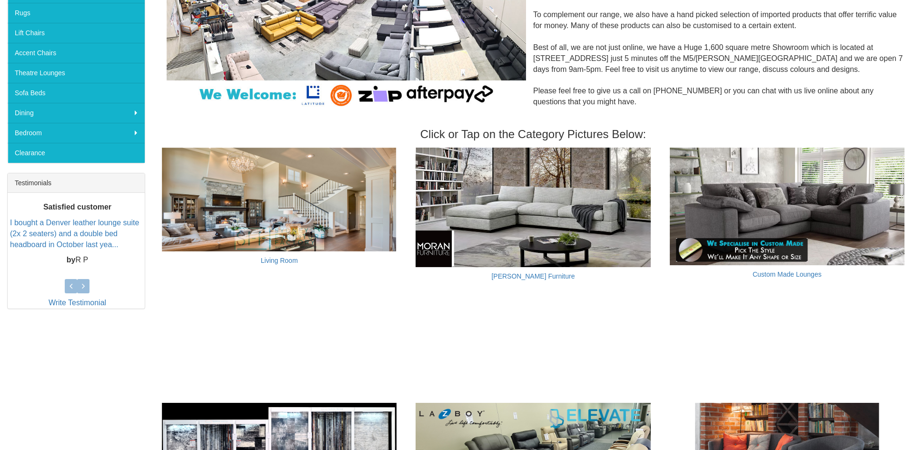
scroll to position [236, 0]
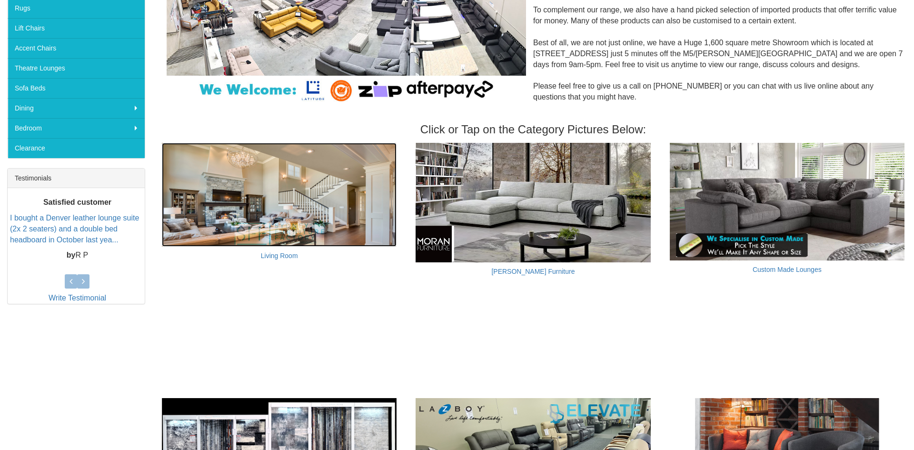
click at [266, 207] on img at bounding box center [279, 194] width 235 height 103
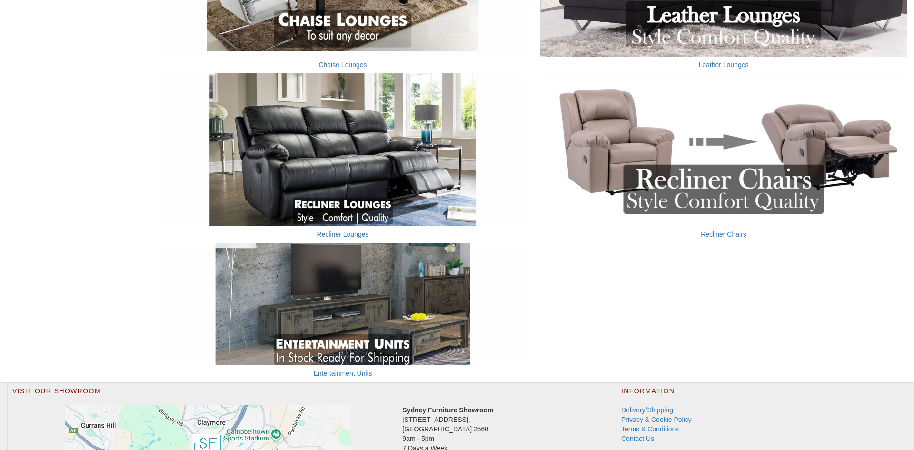
scroll to position [643, 0]
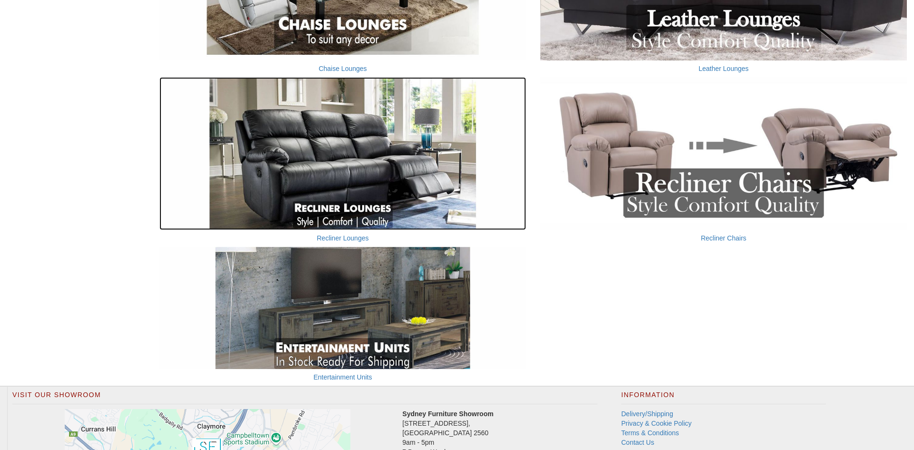
click at [372, 177] on img at bounding box center [342, 153] width 366 height 153
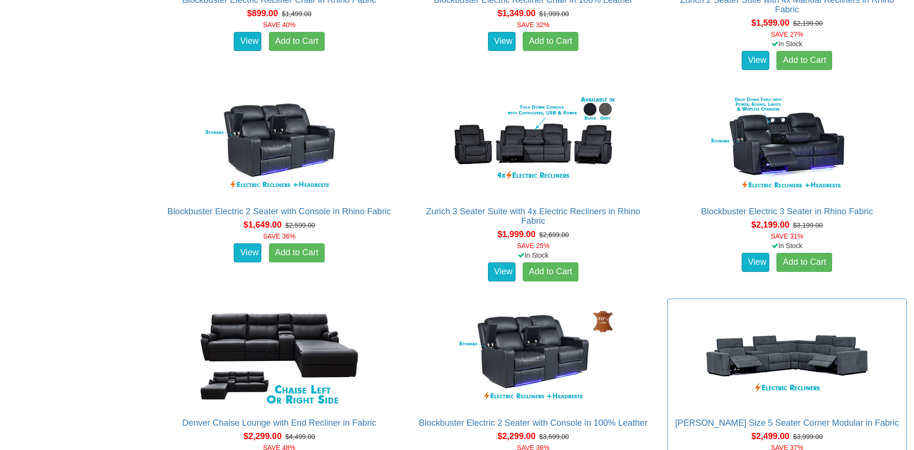
scroll to position [778, 0]
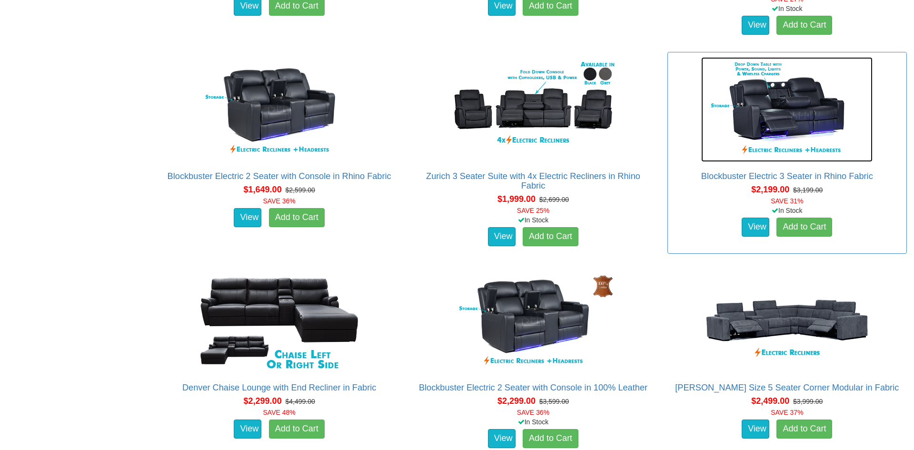
click at [798, 110] on img at bounding box center [786, 109] width 171 height 105
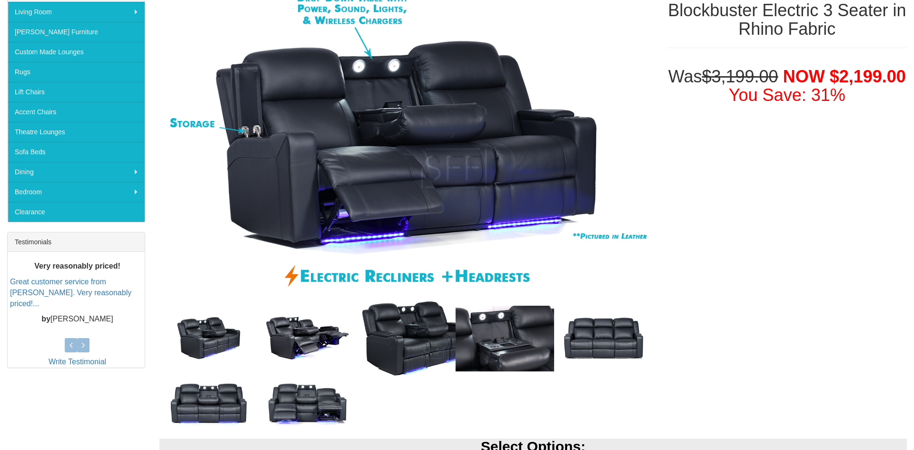
scroll to position [193, 0]
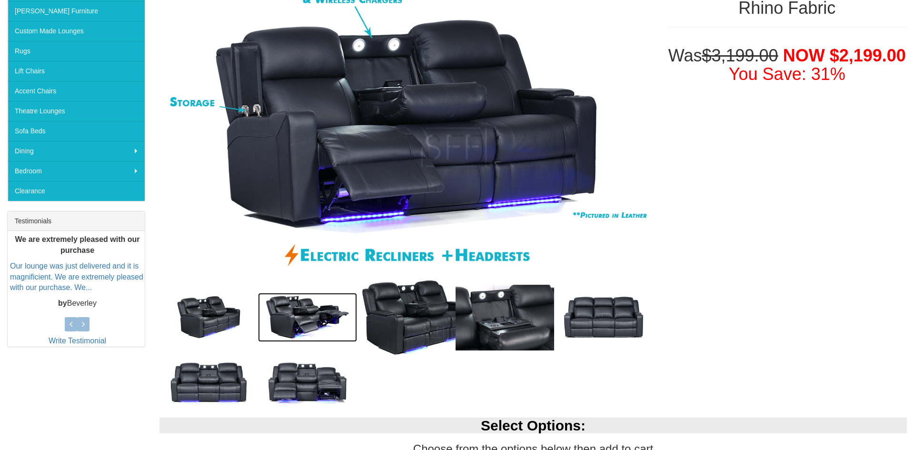
click at [300, 308] on img at bounding box center [307, 317] width 99 height 49
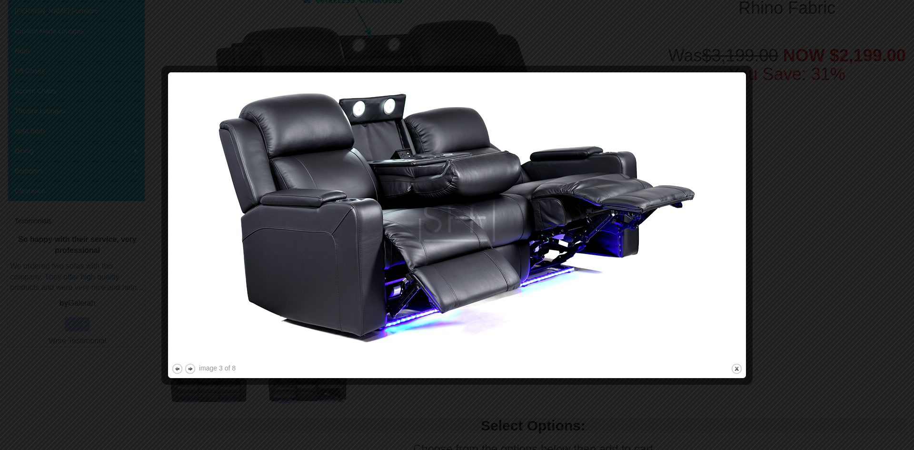
click at [785, 270] on div at bounding box center [457, 225] width 914 height 450
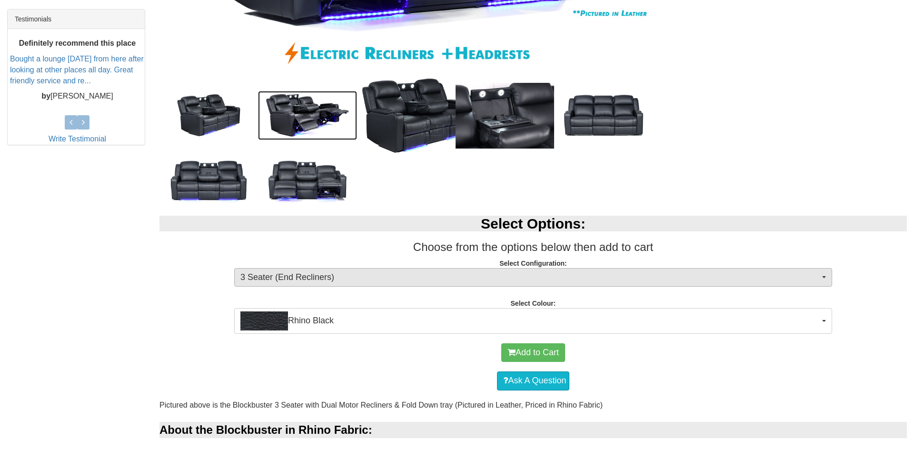
scroll to position [426, 0]
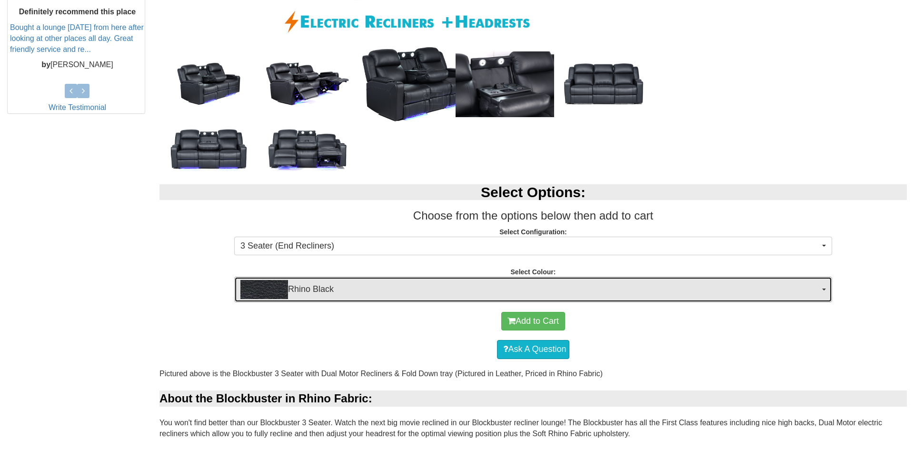
click at [824, 289] on span "button" at bounding box center [824, 289] width 4 height 2
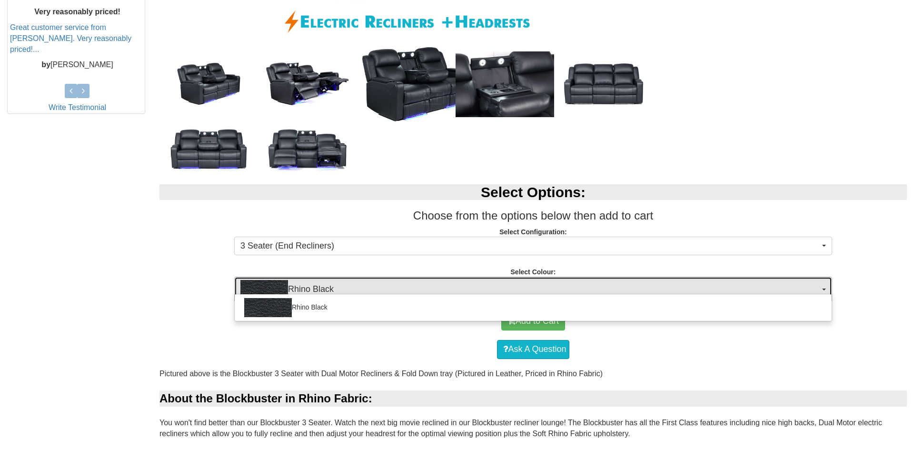
click at [822, 289] on span "button" at bounding box center [824, 289] width 4 height 2
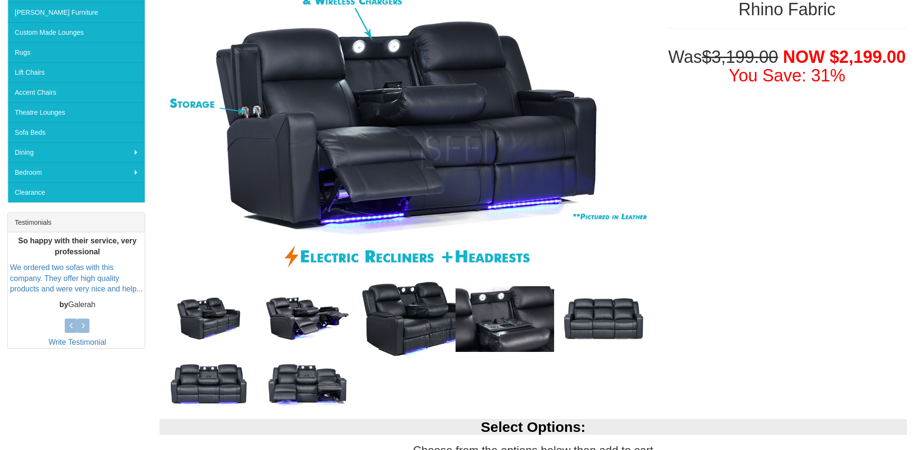
scroll to position [202, 0]
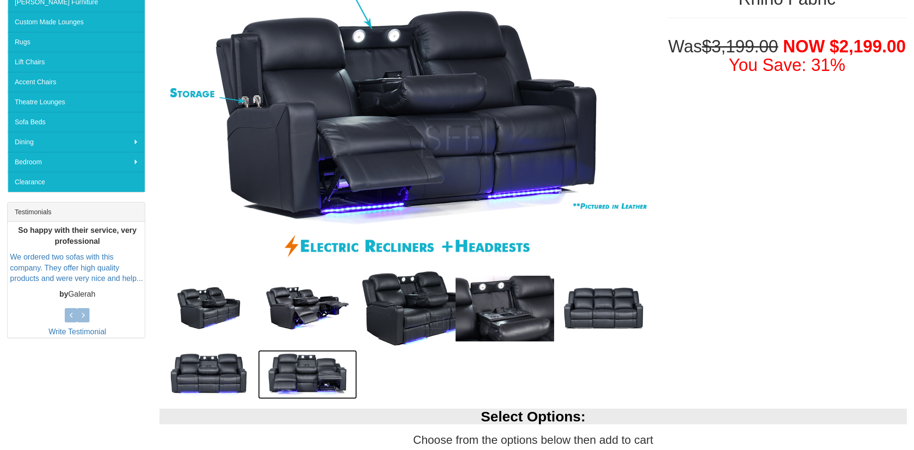
click at [321, 369] on img at bounding box center [307, 374] width 99 height 49
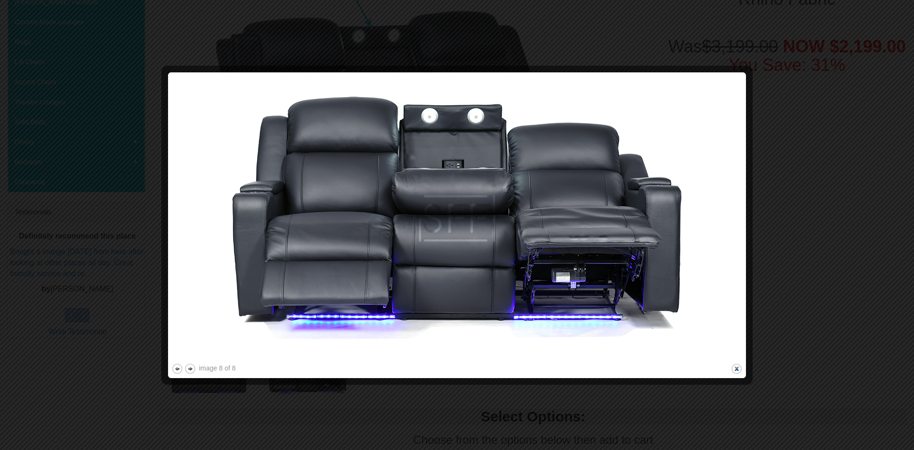
click at [733, 368] on button "close" at bounding box center [737, 369] width 12 height 12
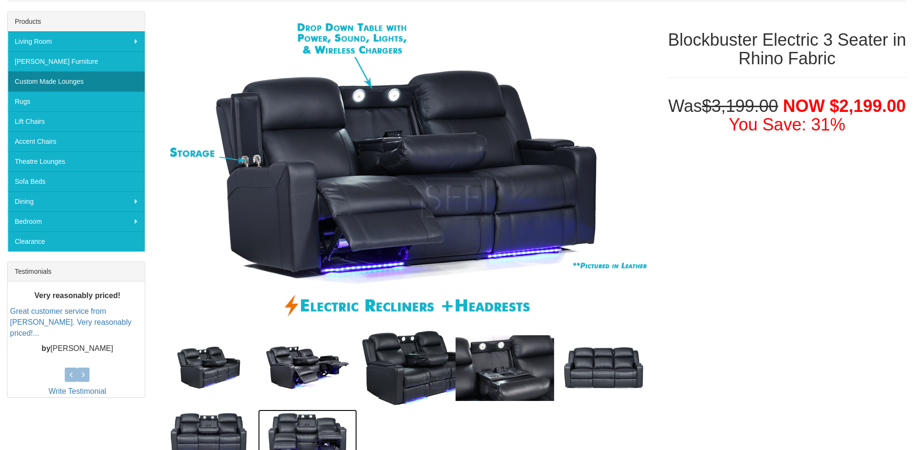
scroll to position [142, 0]
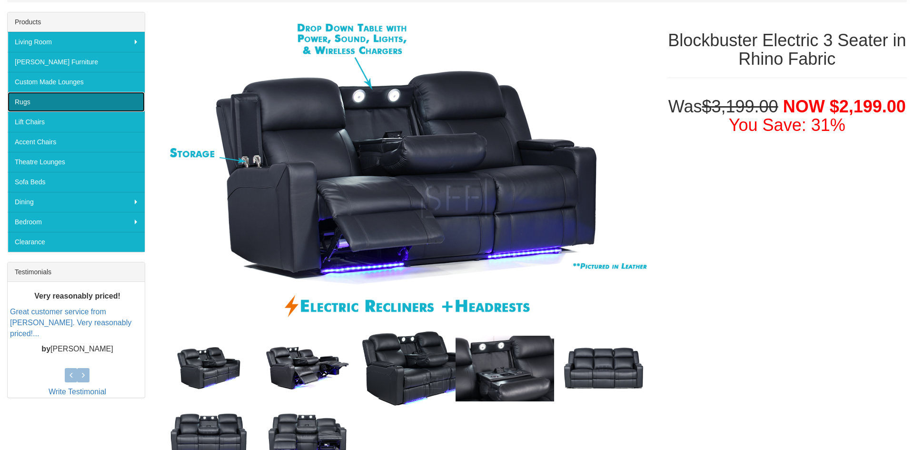
click at [40, 102] on link "Rugs" at bounding box center [76, 102] width 137 height 20
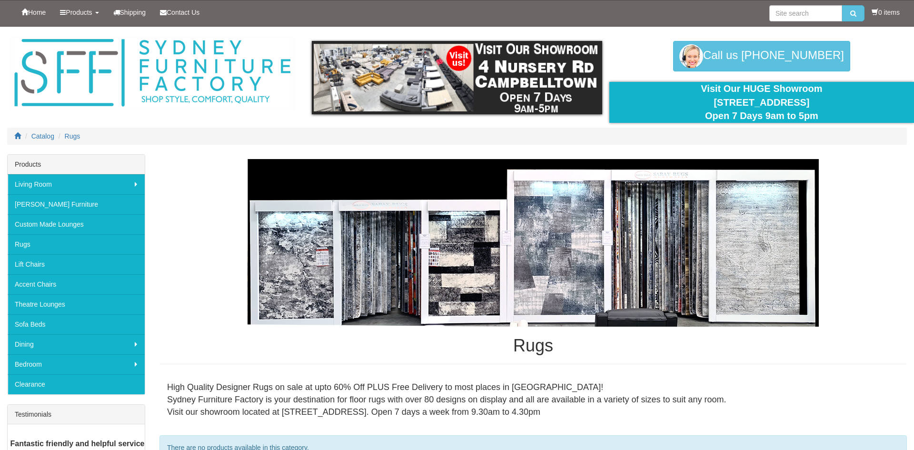
click at [323, 264] on img at bounding box center [532, 243] width 571 height 168
click at [322, 254] on img at bounding box center [532, 243] width 571 height 168
click at [666, 313] on img at bounding box center [532, 243] width 571 height 168
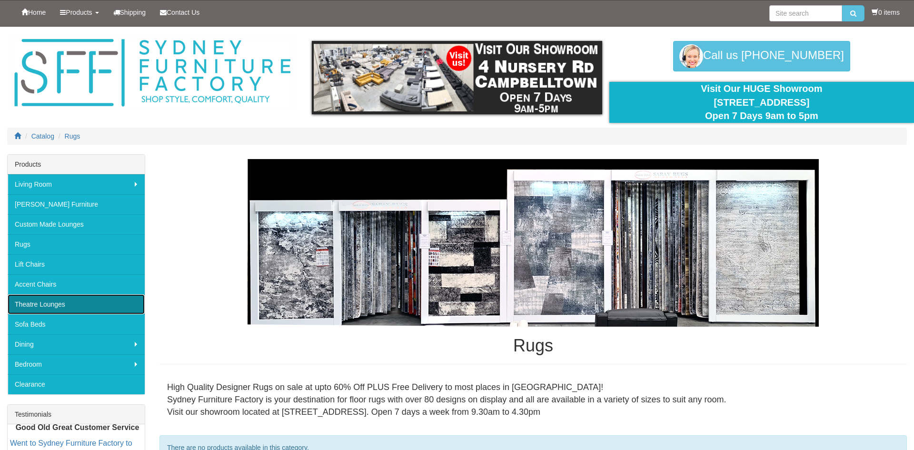
click at [49, 304] on link "Theatre Lounges" at bounding box center [76, 304] width 137 height 20
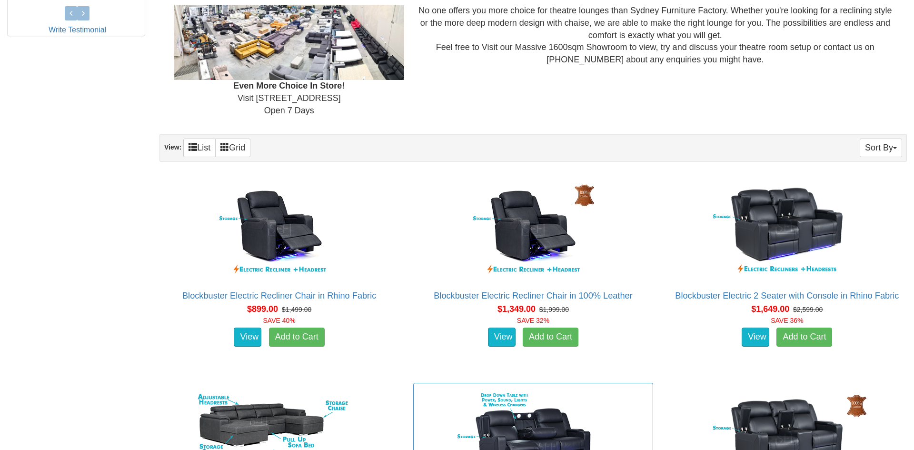
scroll to position [544, 0]
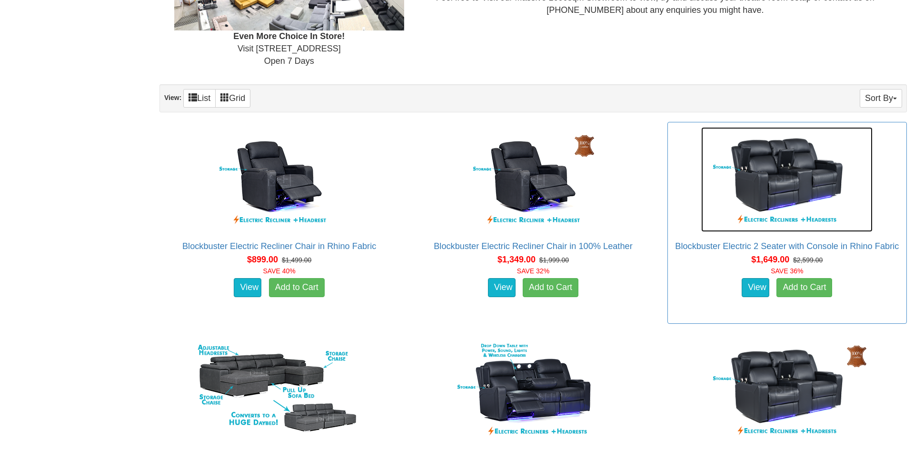
click at [806, 187] on img at bounding box center [786, 179] width 171 height 105
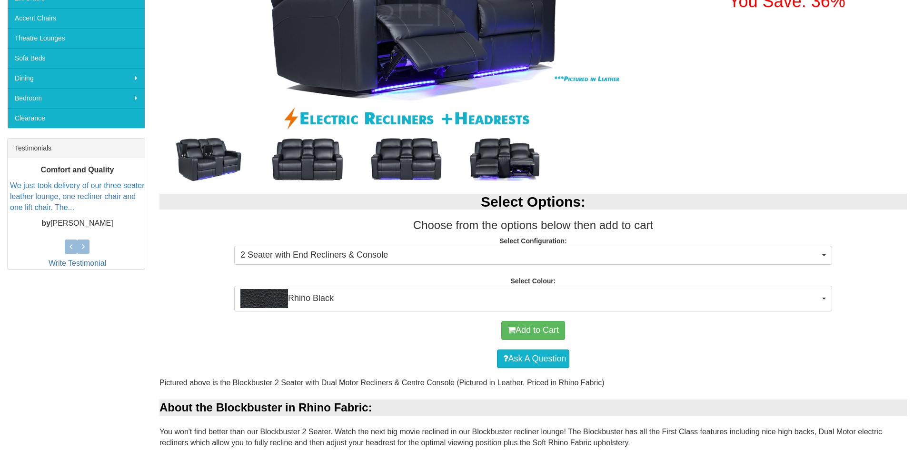
scroll to position [343, 0]
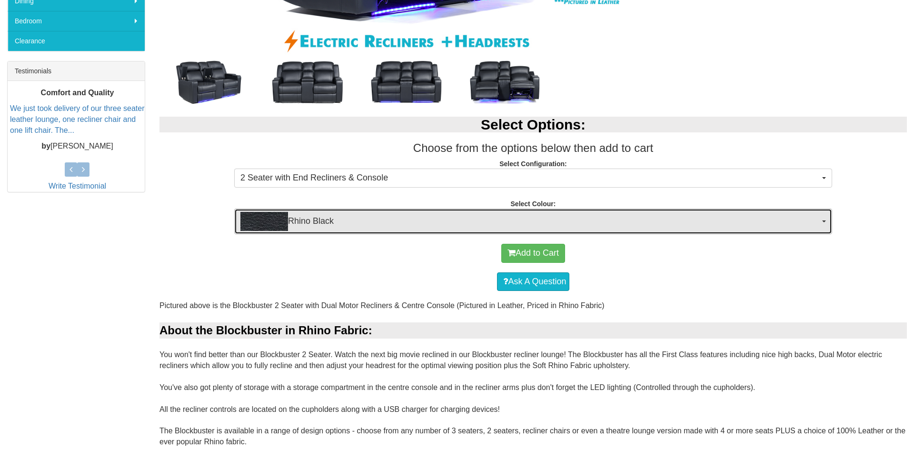
click at [818, 223] on span "Rhino Black" at bounding box center [529, 221] width 579 height 19
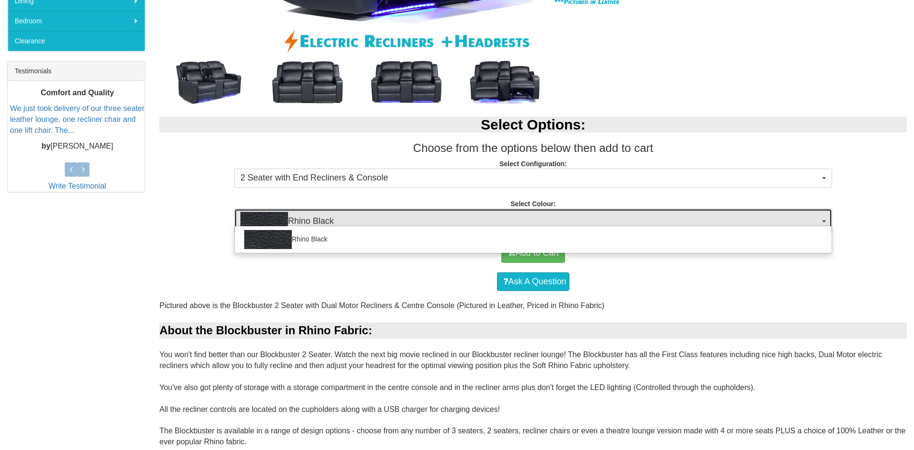
click at [813, 220] on span "Rhino Black" at bounding box center [529, 221] width 579 height 19
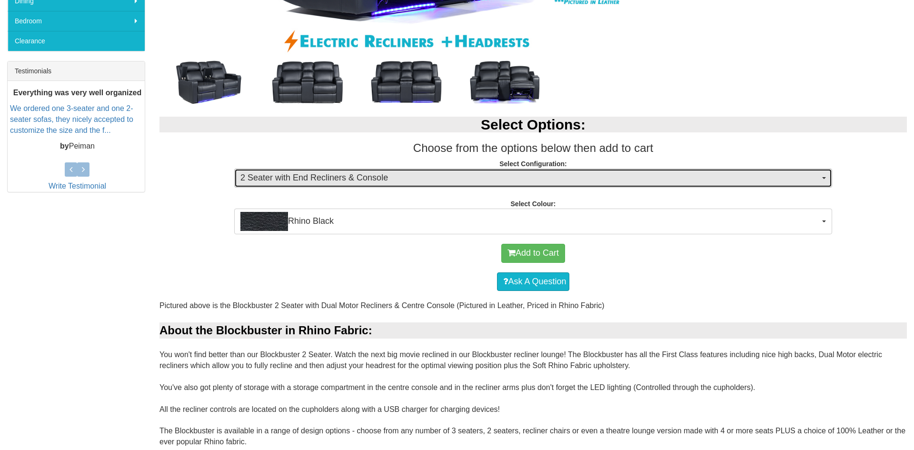
click at [818, 177] on span "2 Seater with End Recliners & Console" at bounding box center [529, 178] width 579 height 12
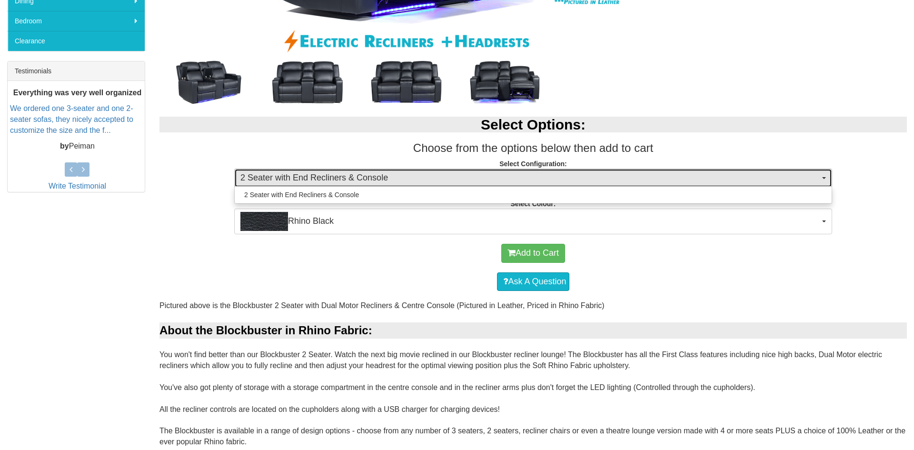
click at [818, 177] on span "2 Seater with End Recliners & Console" at bounding box center [529, 178] width 579 height 12
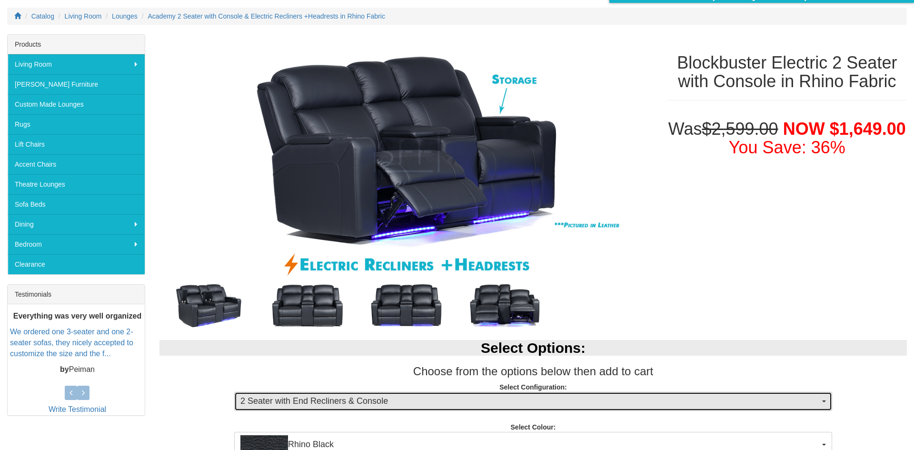
scroll to position [94, 0]
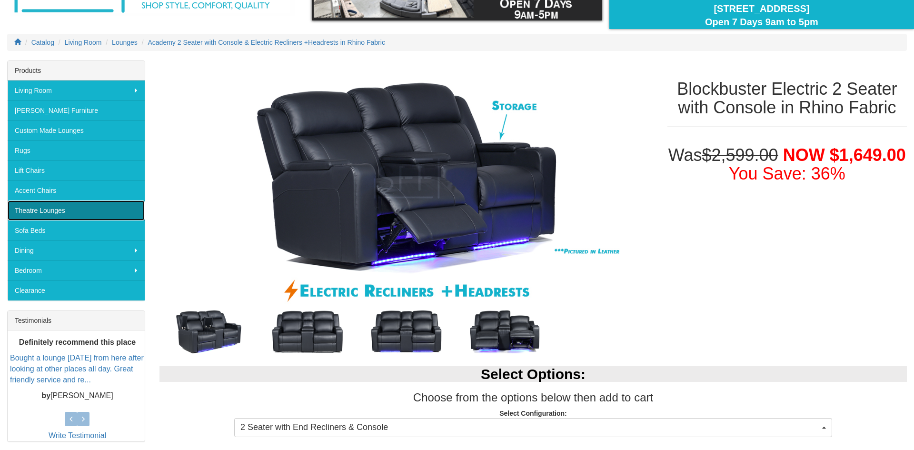
click at [34, 208] on link "Theatre Lounges" at bounding box center [76, 210] width 137 height 20
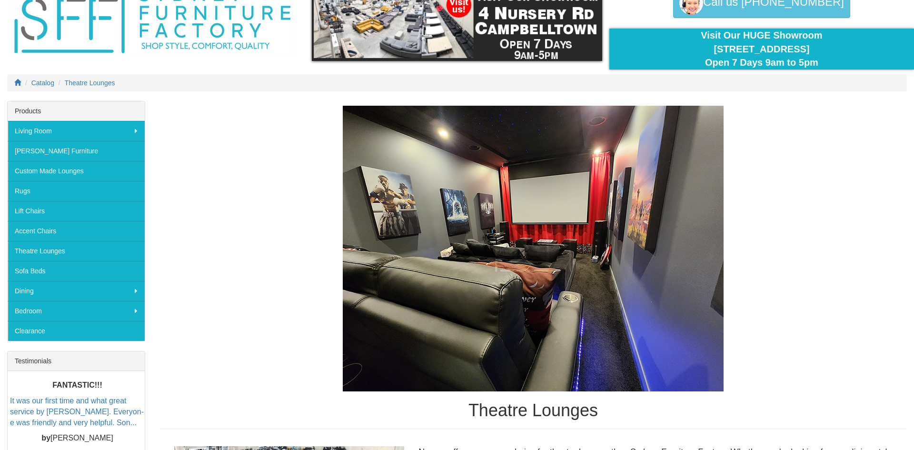
scroll to position [54, 0]
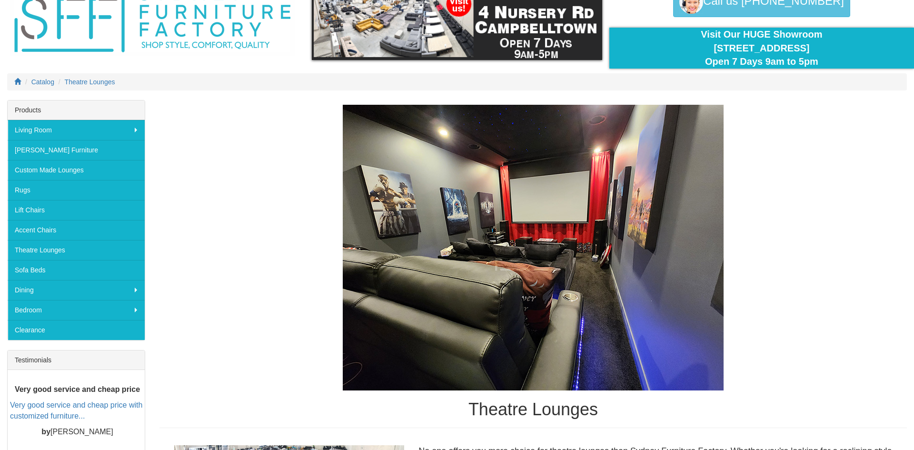
click at [568, 275] on img at bounding box center [533, 248] width 381 height 286
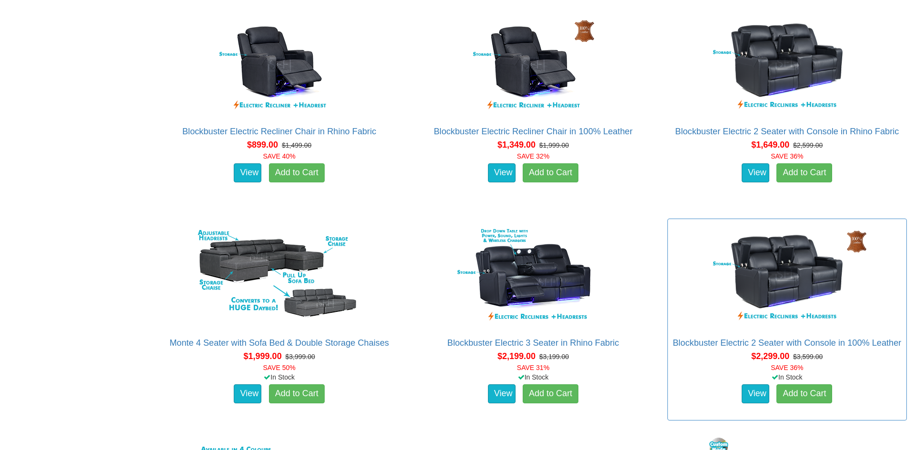
scroll to position [658, 0]
click at [245, 170] on link "View" at bounding box center [248, 173] width 28 height 19
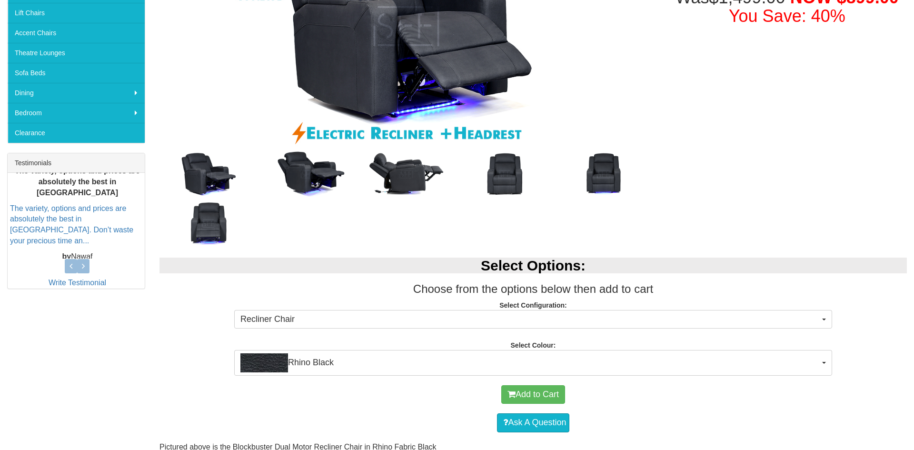
scroll to position [318, 0]
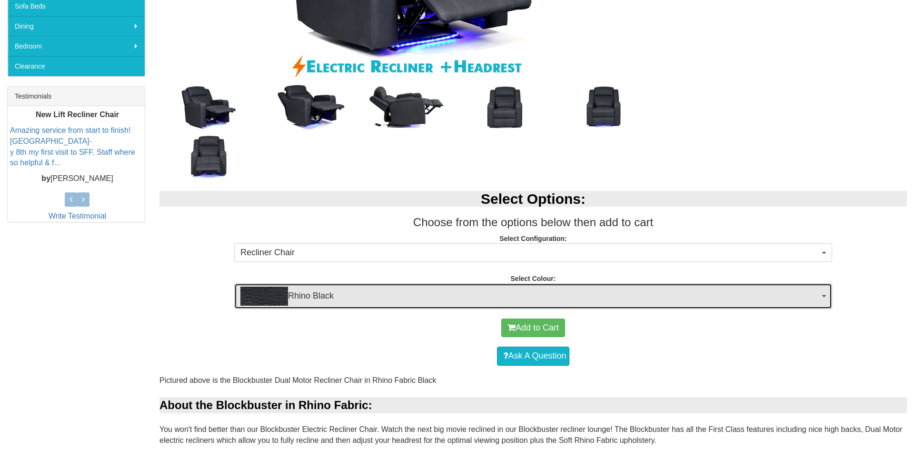
click at [819, 303] on span "Rhino Black" at bounding box center [529, 296] width 579 height 19
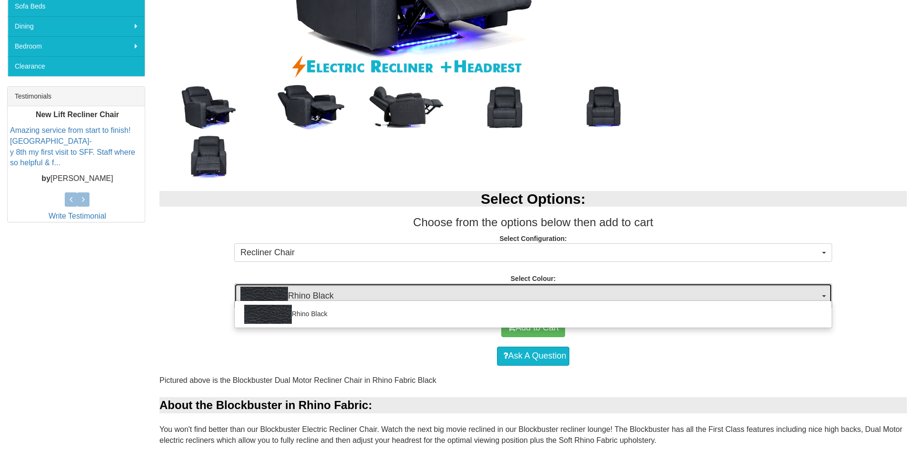
click at [828, 293] on button "Rhino Black" at bounding box center [533, 296] width 598 height 26
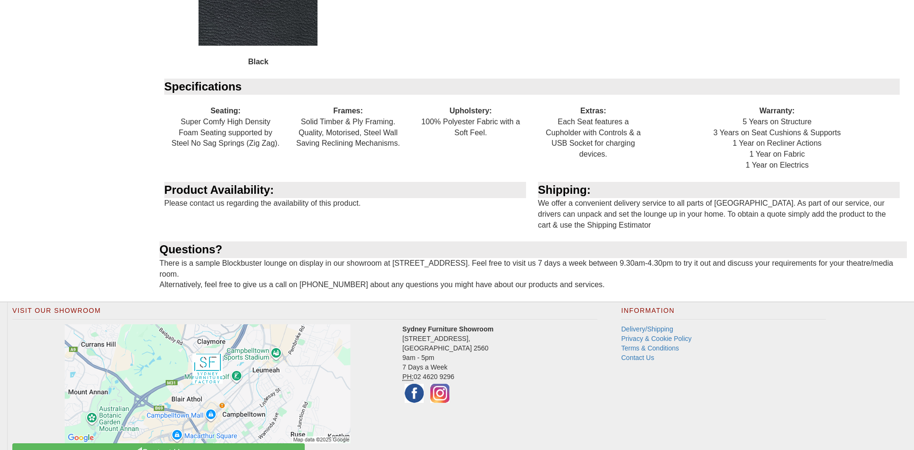
scroll to position [1214, 0]
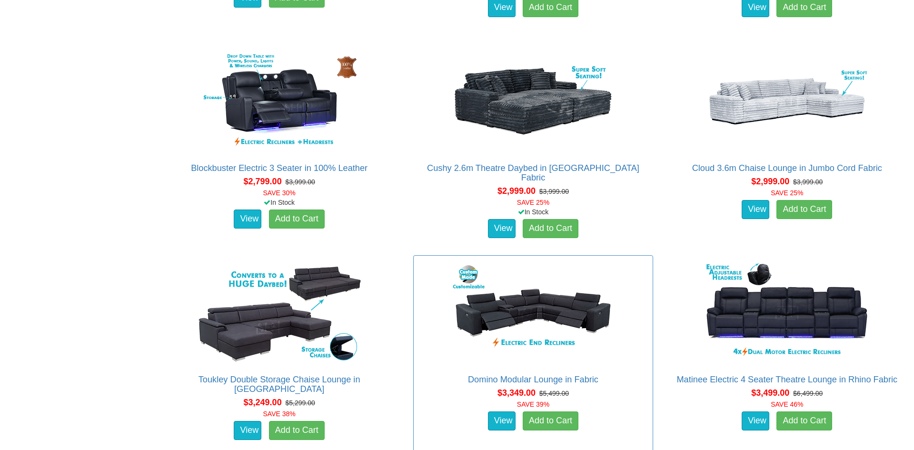
scroll to position [1506, 0]
